Goal: Task Accomplishment & Management: Manage account settings

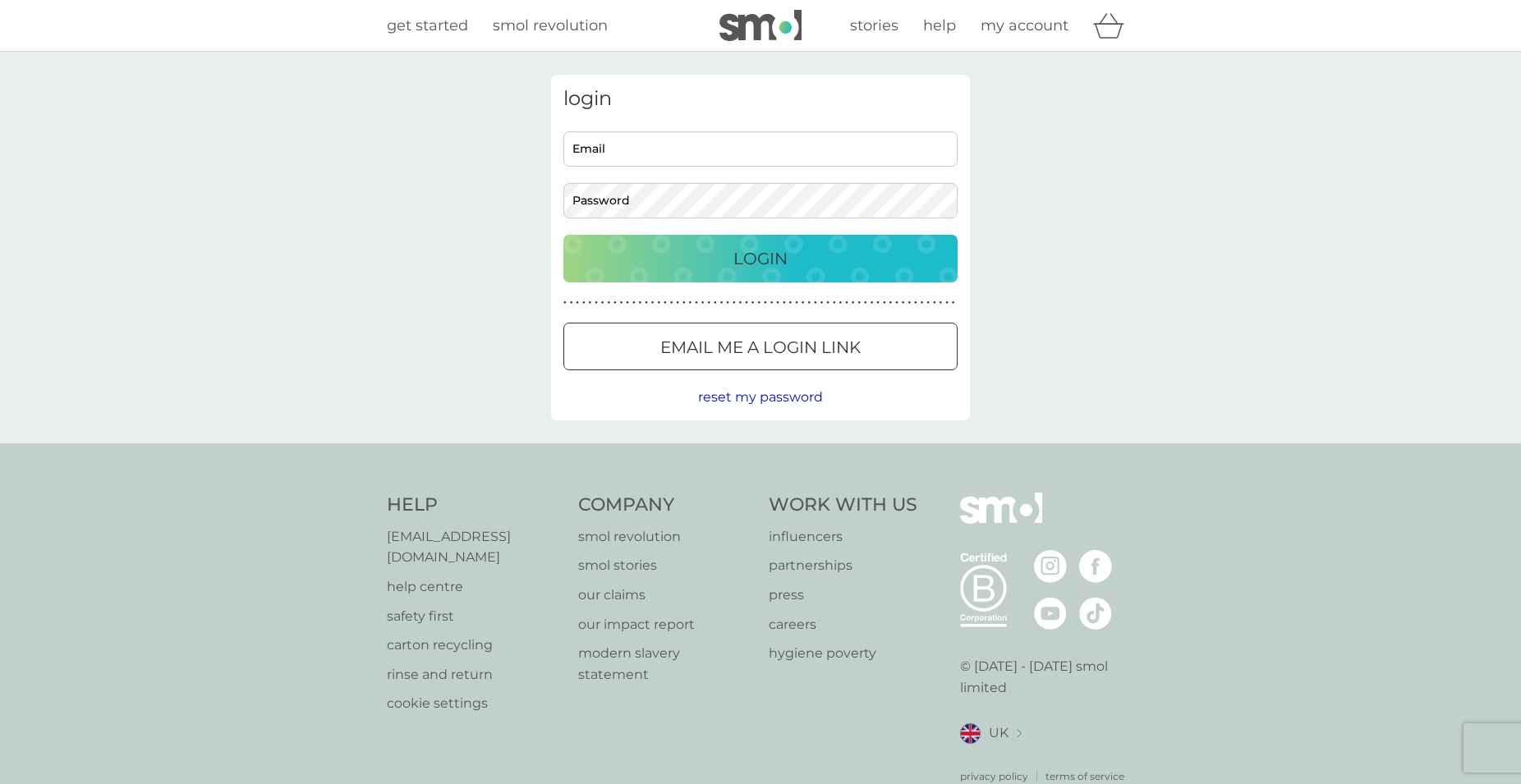
click at [0, 0] on div "Preferences Decline Accept" at bounding box center [0, 0] width 0 height 0
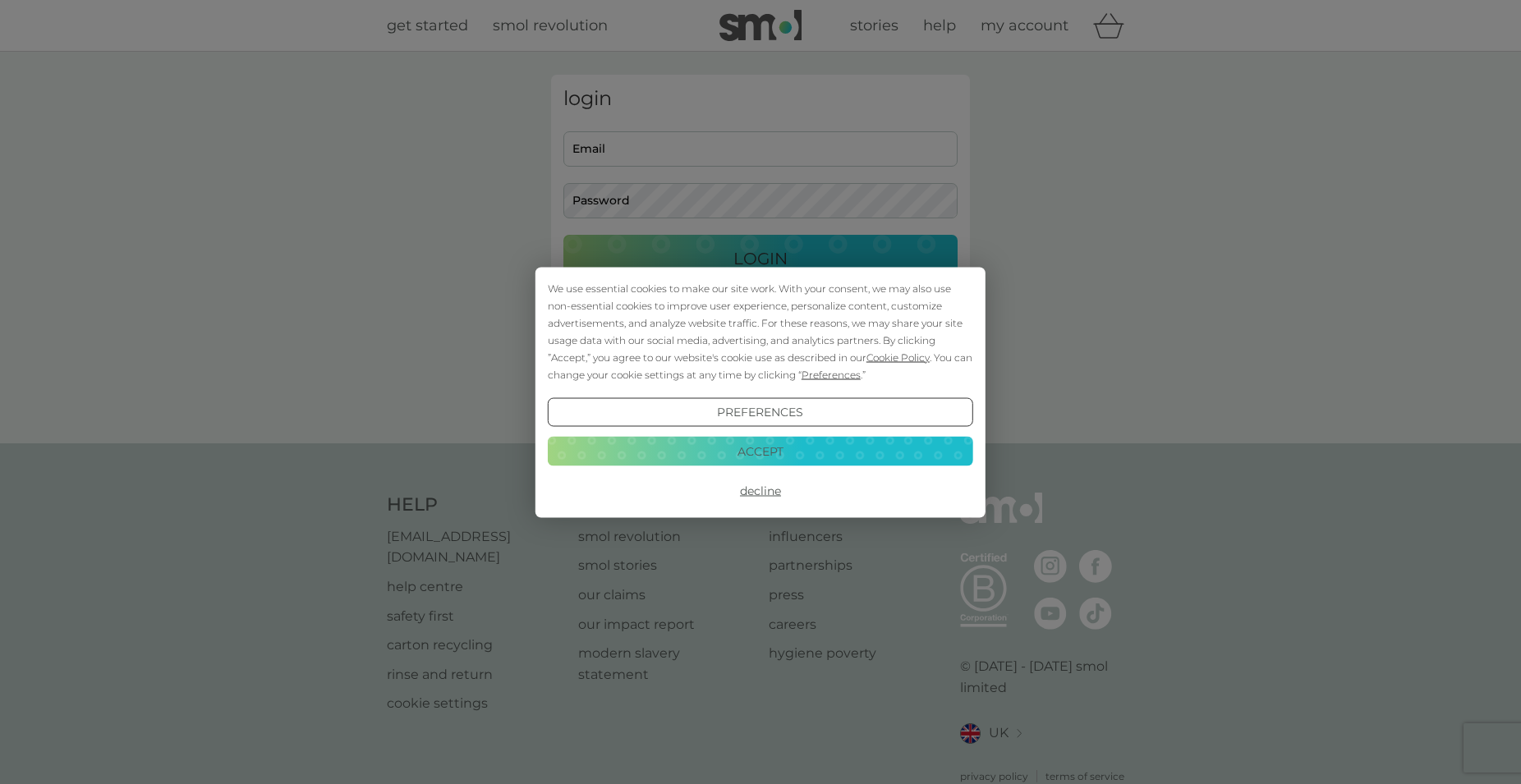
click at [856, 448] on button "Accept" at bounding box center [760, 452] width 425 height 30
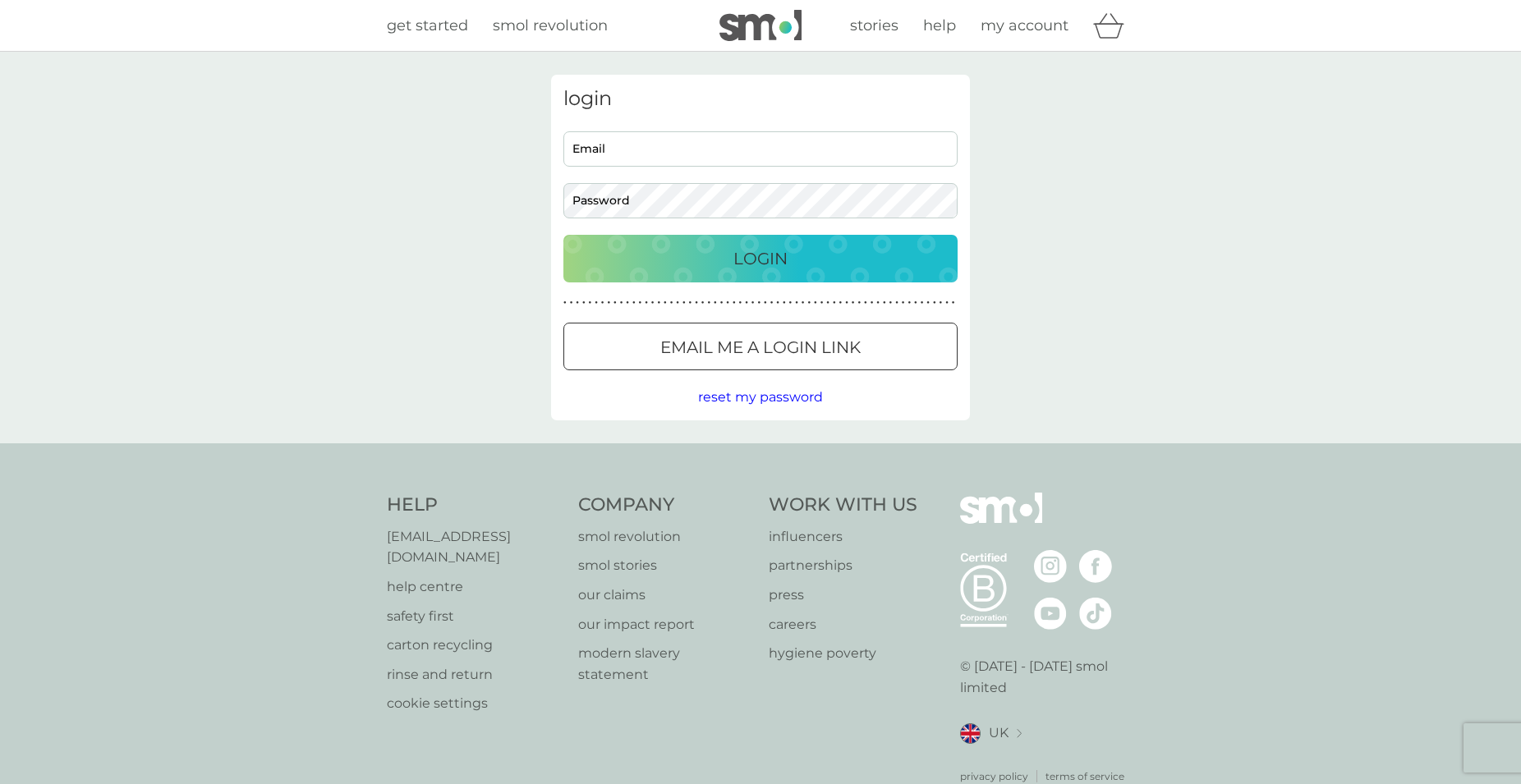
click at [696, 146] on input "Email" at bounding box center [760, 149] width 394 height 35
type input "[PERSON_NAME][EMAIL_ADDRESS][DOMAIN_NAME]"
click at [810, 359] on p "Email me a login link" at bounding box center [760, 347] width 200 height 26
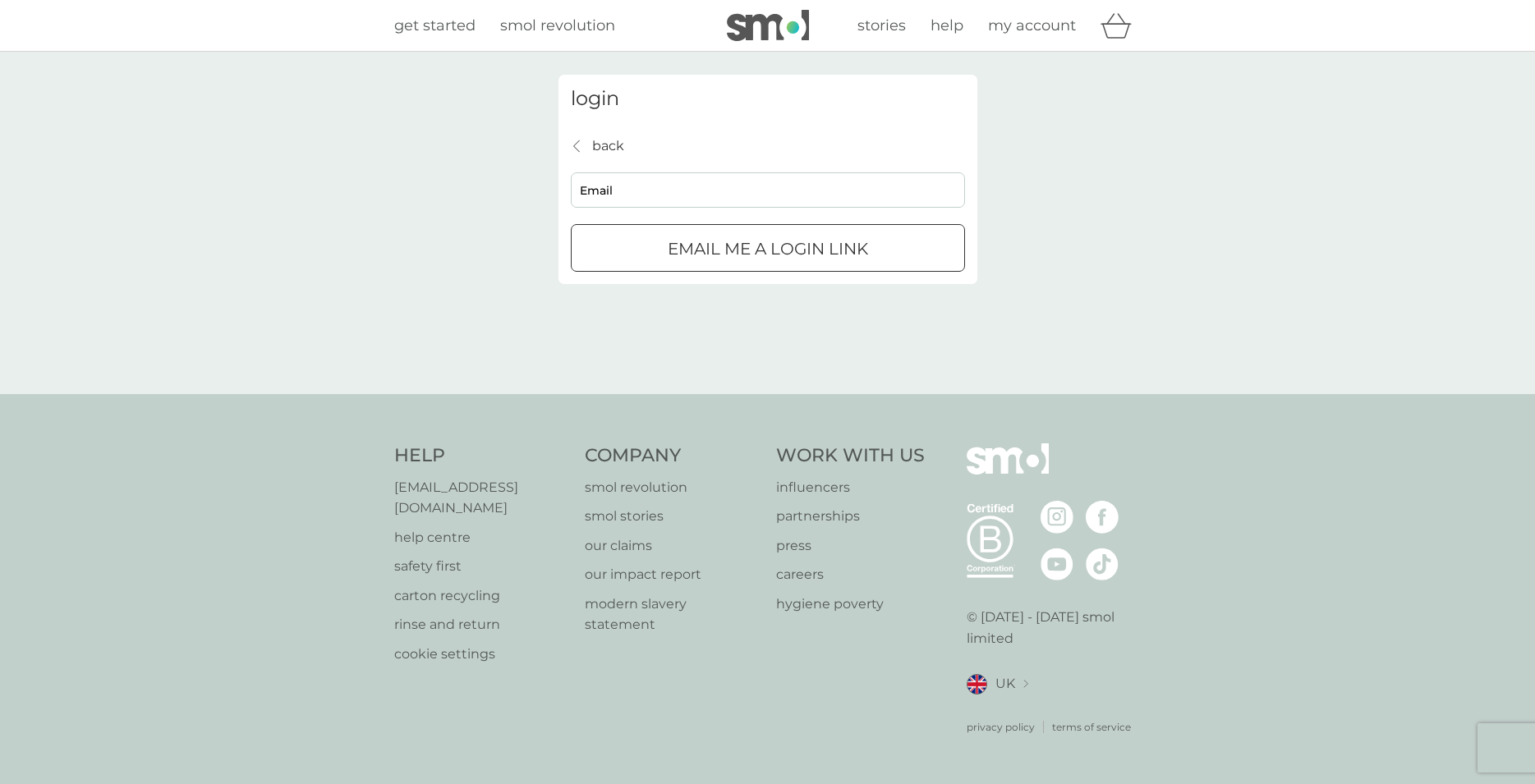
click at [665, 210] on div "back back Email Email me a login link" at bounding box center [768, 204] width 394 height 137
click at [665, 184] on input "Email" at bounding box center [768, 190] width 394 height 35
type input "[PERSON_NAME][EMAIL_ADDRESS][DOMAIN_NAME]"
click at [745, 254] on div "submit" at bounding box center [768, 250] width 59 height 18
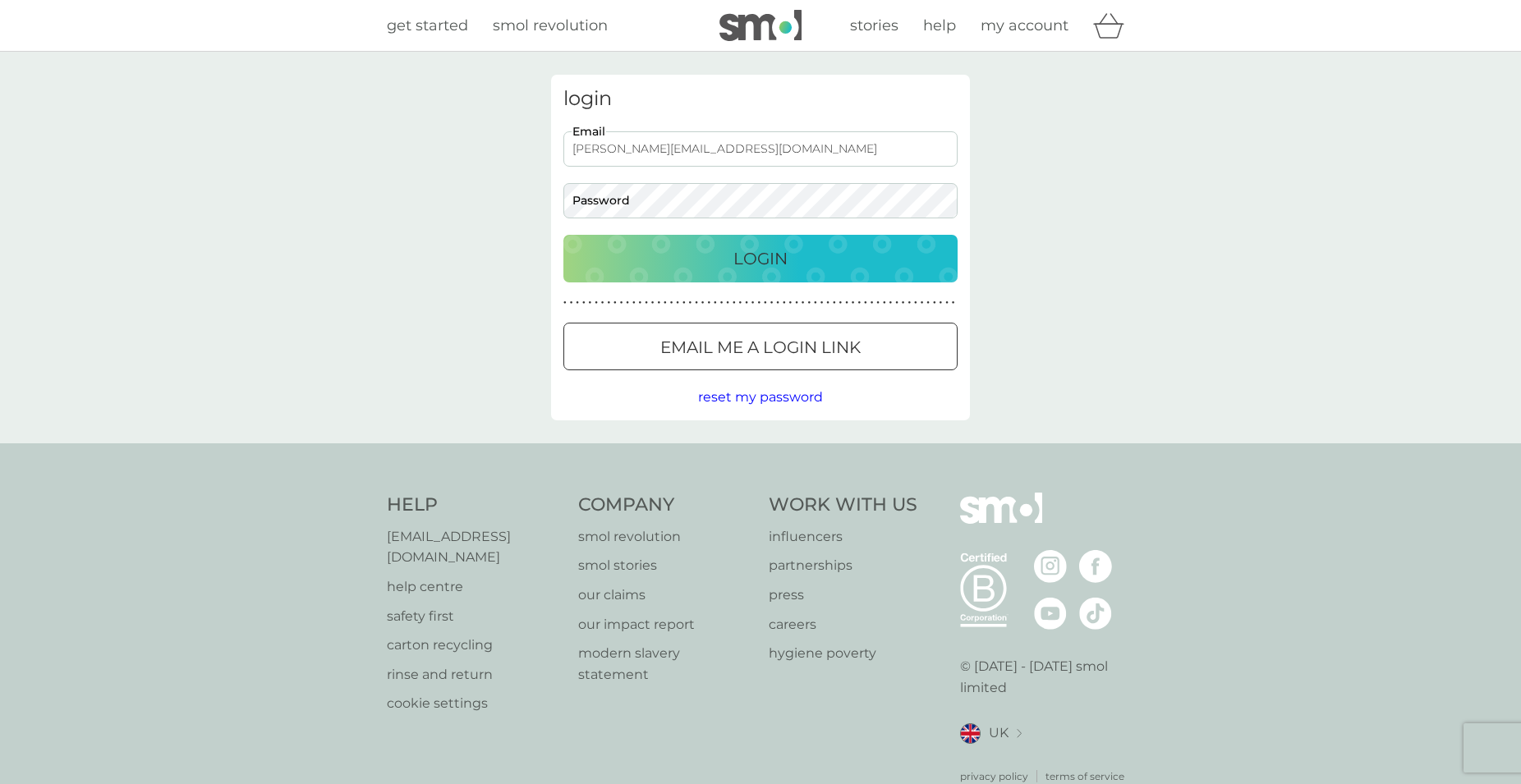
type input "[PERSON_NAME][EMAIL_ADDRESS][DOMAIN_NAME]"
click at [775, 250] on p "Login" at bounding box center [760, 258] width 54 height 26
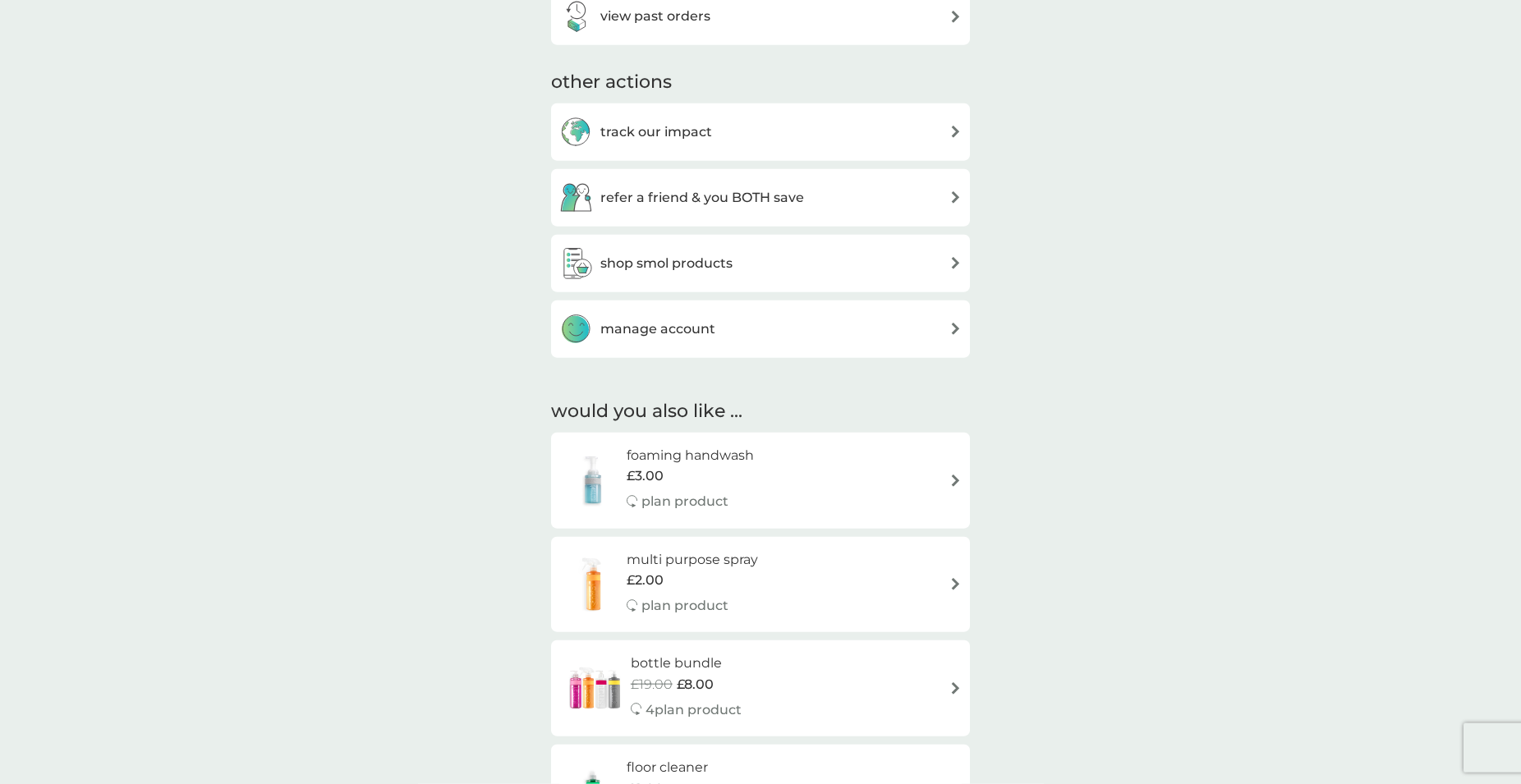
scroll to position [800, 0]
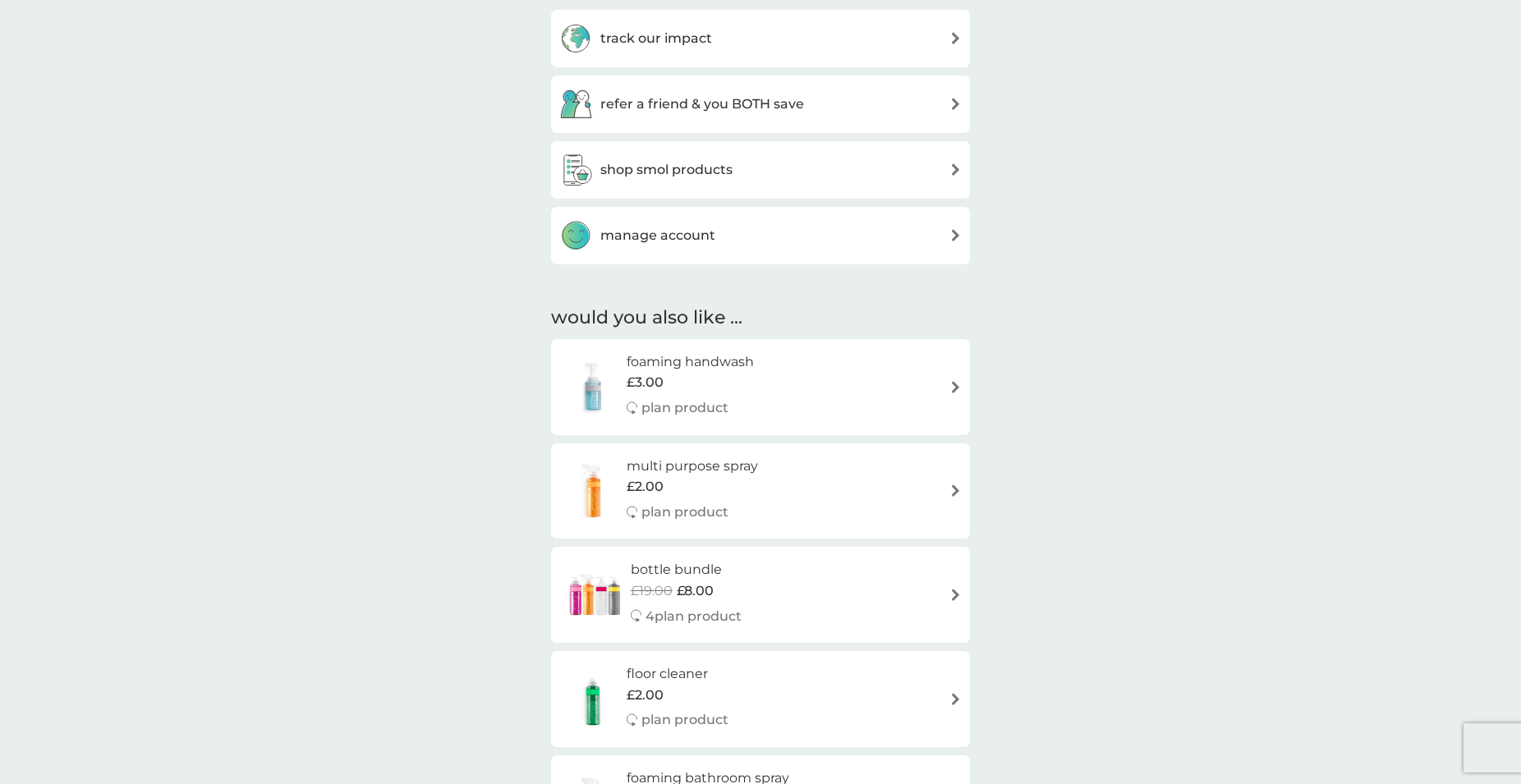
click at [708, 237] on h3 "manage account" at bounding box center [657, 235] width 115 height 21
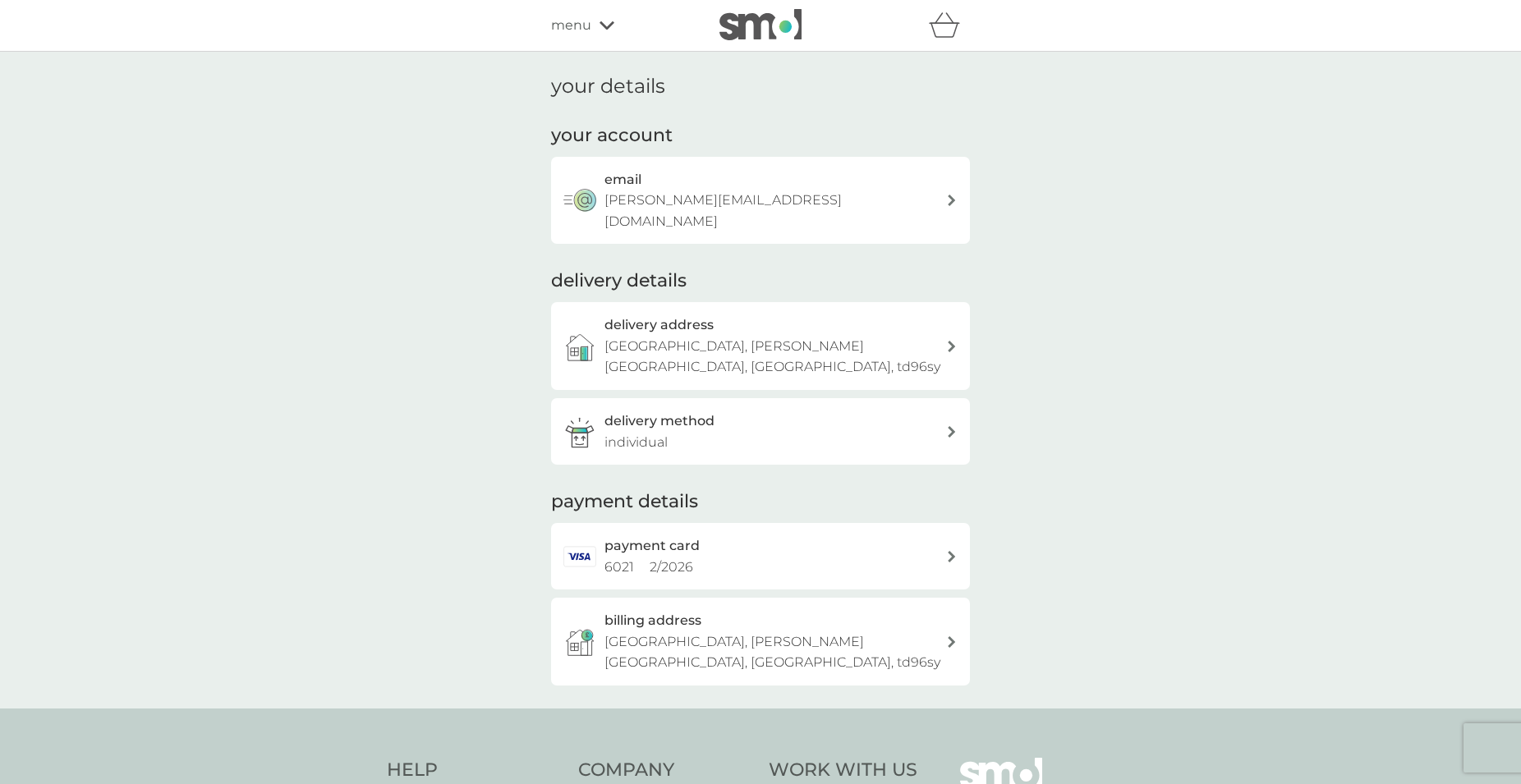
click at [741, 196] on p "[PERSON_NAME][EMAIL_ADDRESS][DOMAIN_NAME]" at bounding box center [775, 210] width 341 height 41
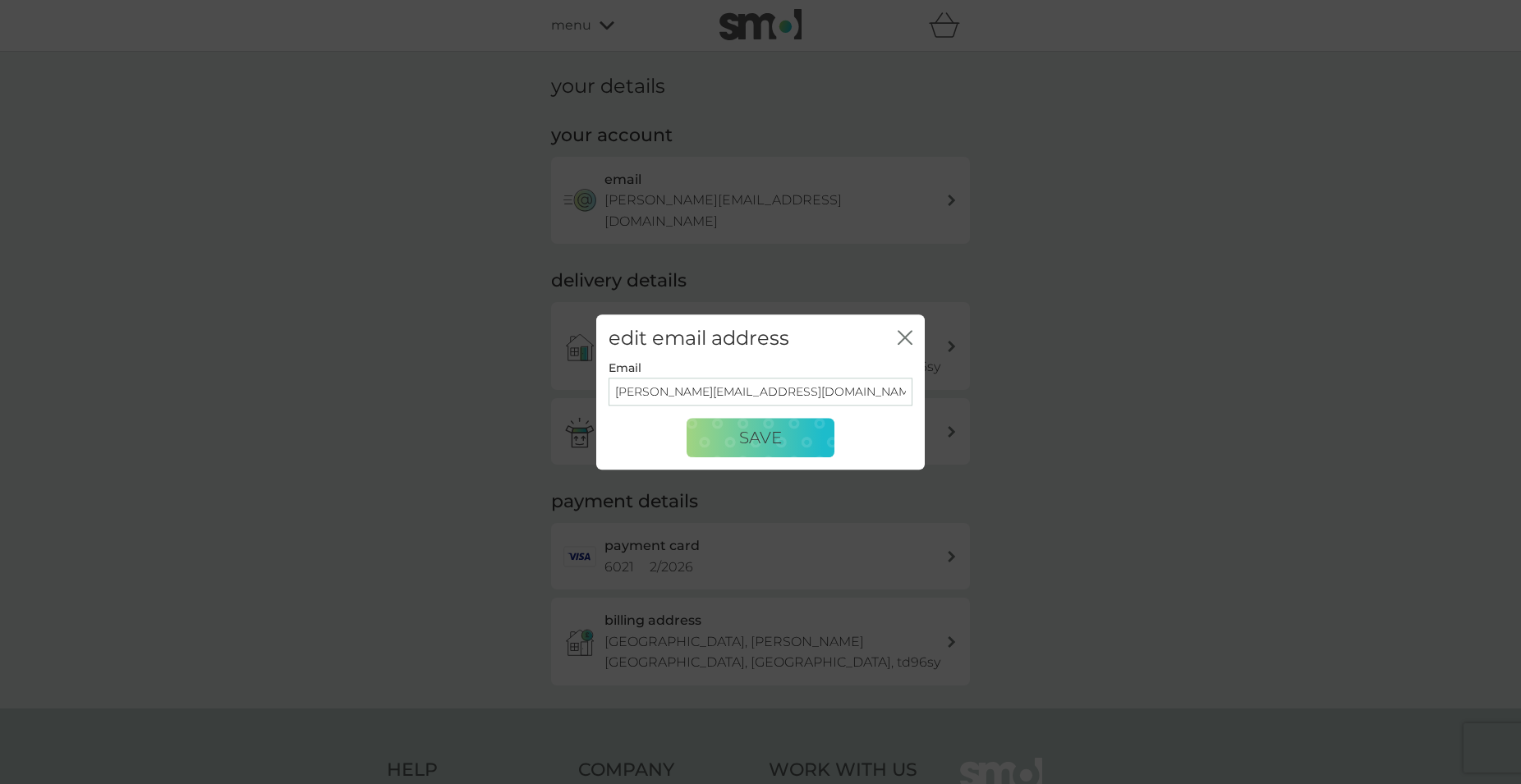
drag, startPoint x: 696, startPoint y: 396, endPoint x: 561, endPoint y: 396, distance: 135.0
click at [609, 396] on input "[PERSON_NAME][EMAIL_ADDRESS][DOMAIN_NAME]" at bounding box center [760, 392] width 303 height 28
type input "ladprocurement@btinternet.com"
click at [730, 438] on button "Save" at bounding box center [760, 438] width 148 height 40
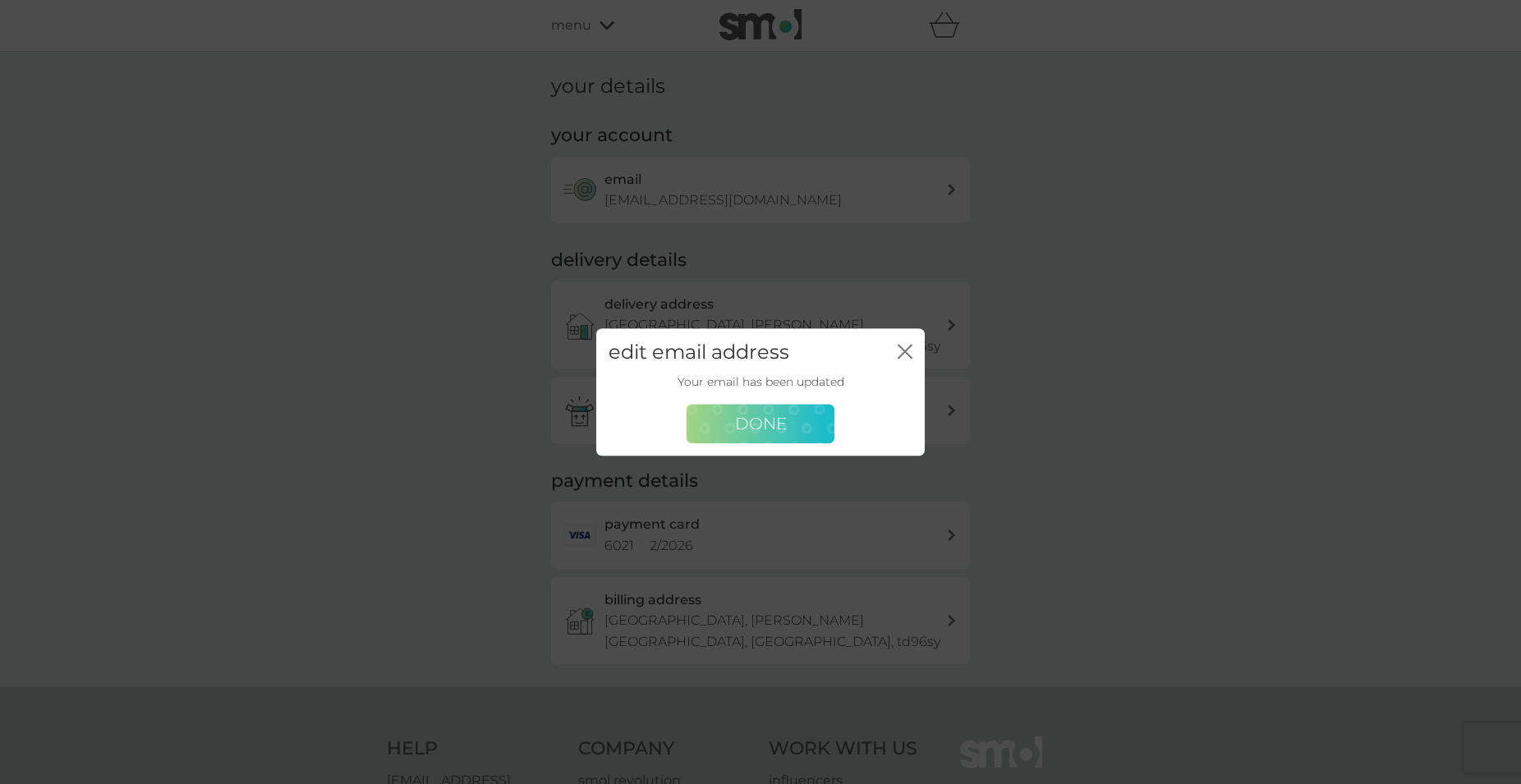
click at [800, 429] on button "Done" at bounding box center [760, 424] width 148 height 40
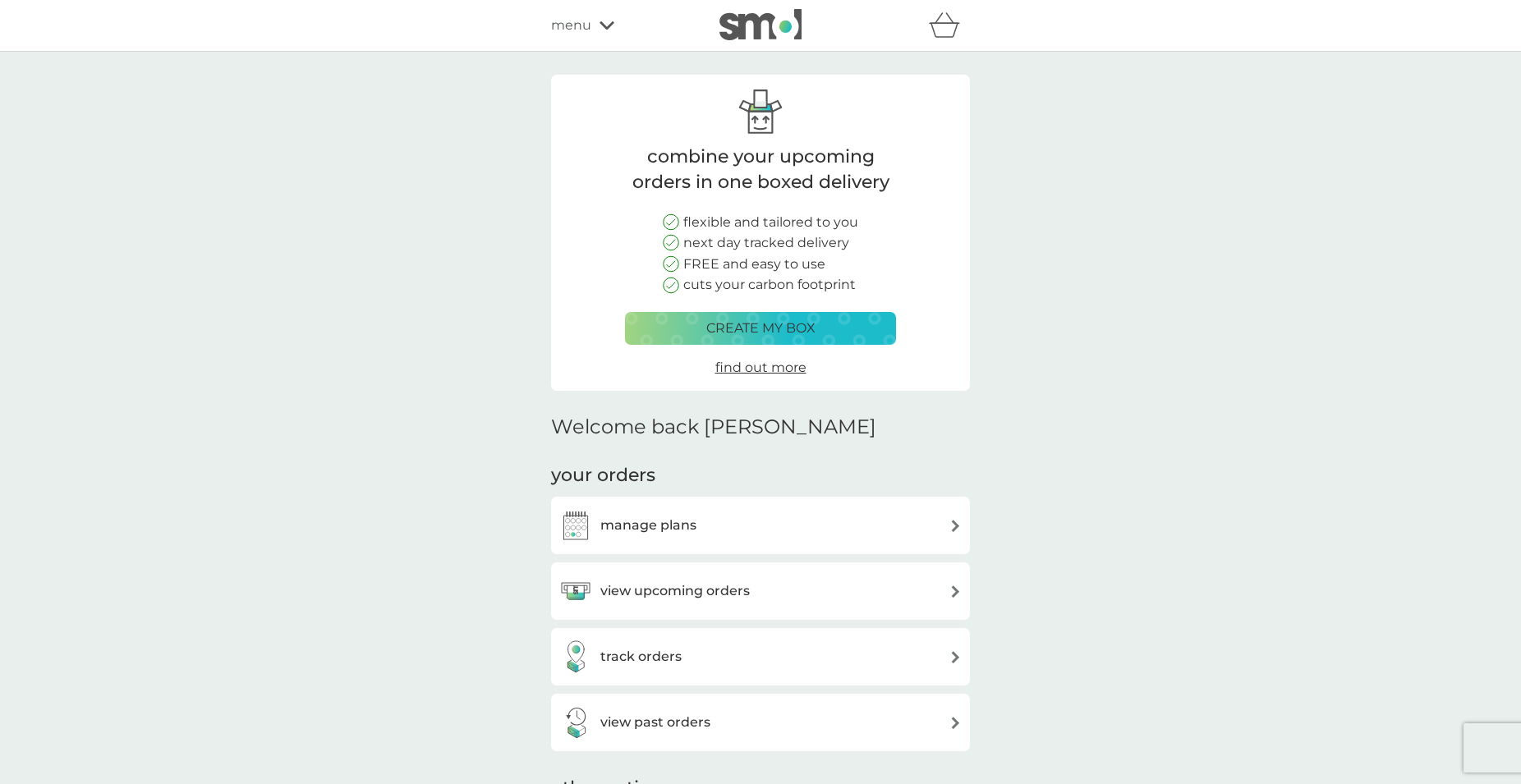
click at [600, 33] on div "menu" at bounding box center [621, 26] width 139 height 21
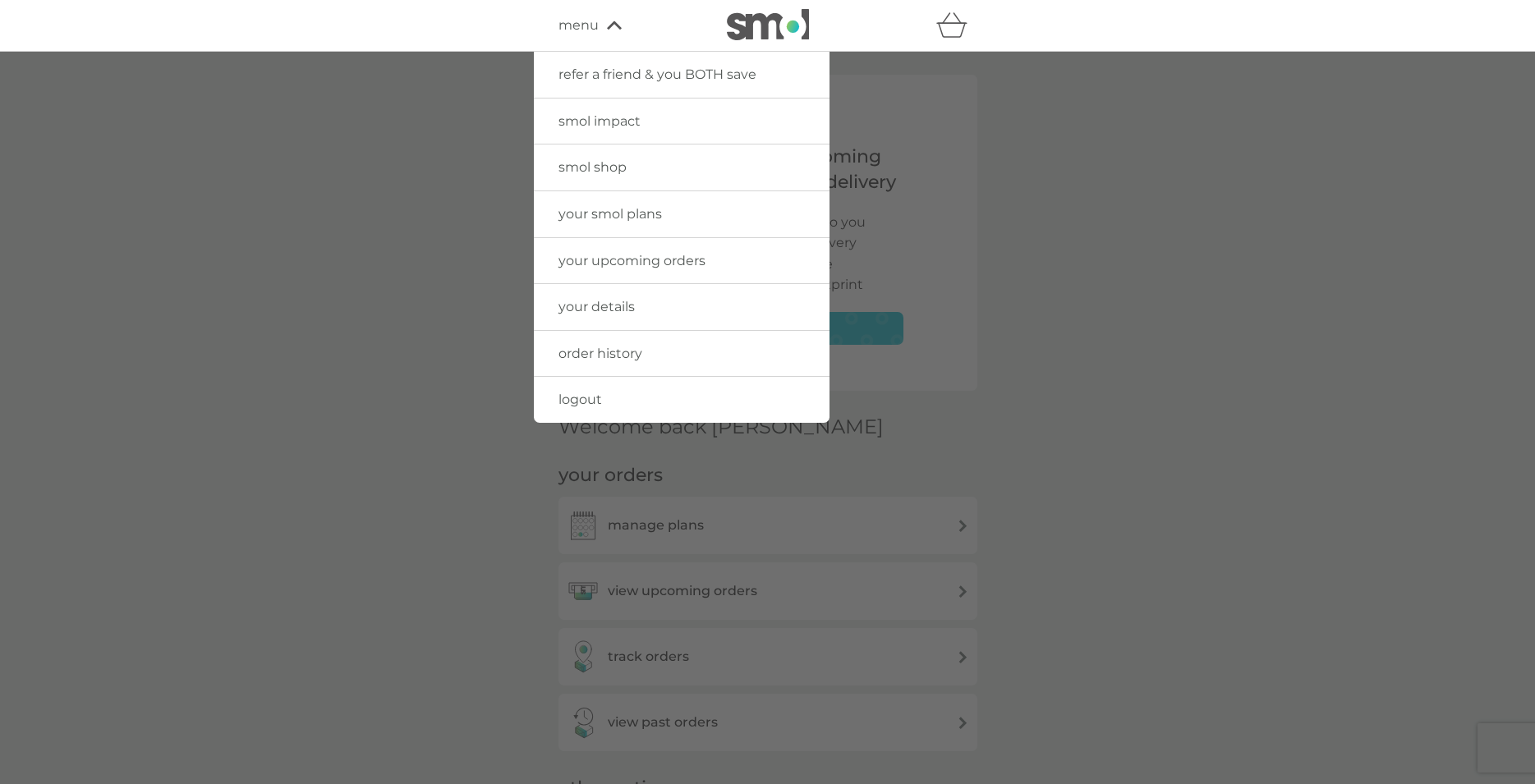
click at [599, 405] on span "logout" at bounding box center [580, 399] width 43 height 16
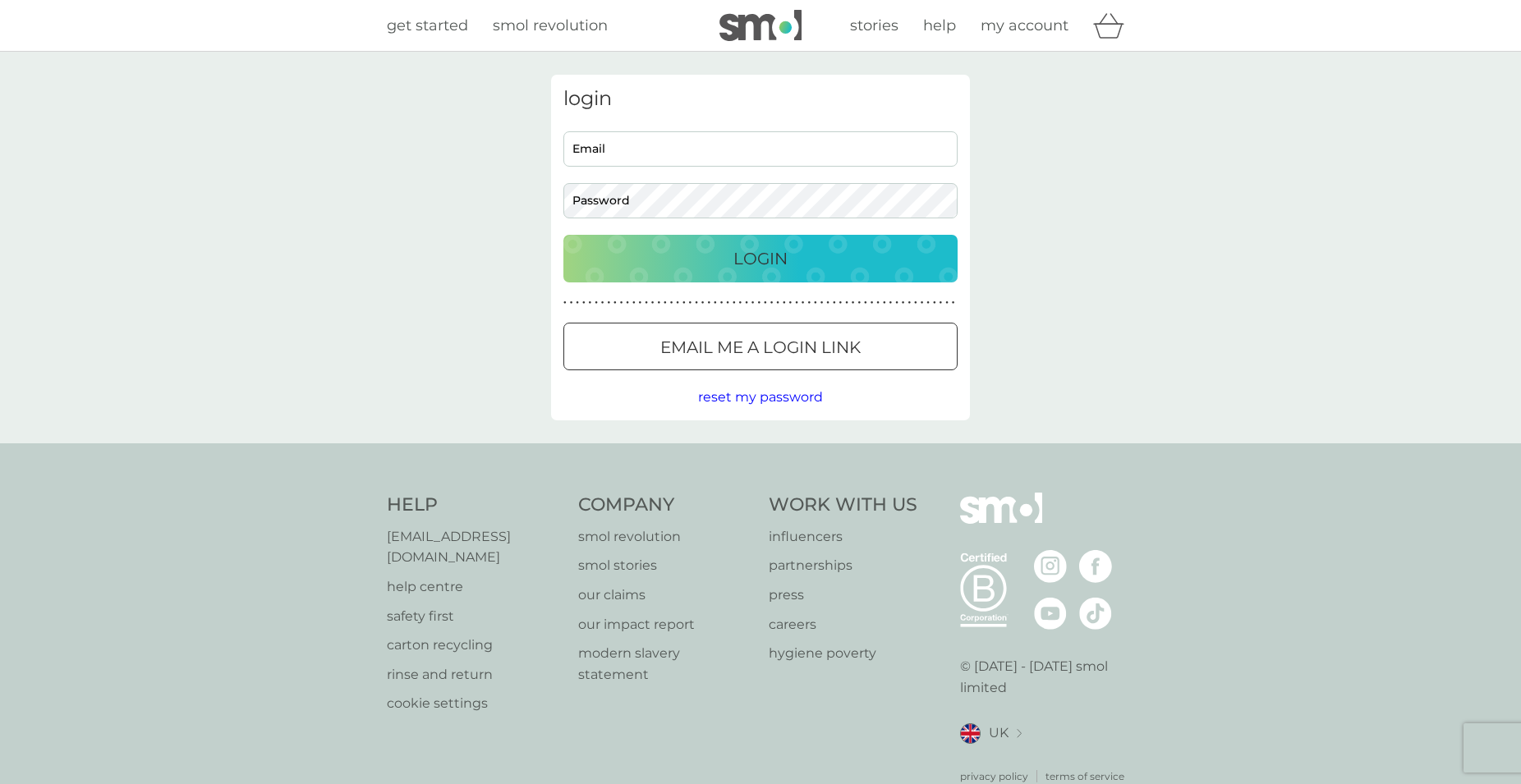
click at [672, 161] on input "Email" at bounding box center [760, 149] width 394 height 35
type input "ladprocurement@btinternet.com"
click at [715, 250] on div "Login" at bounding box center [760, 258] width 362 height 26
